Goal: Find specific page/section: Find specific page/section

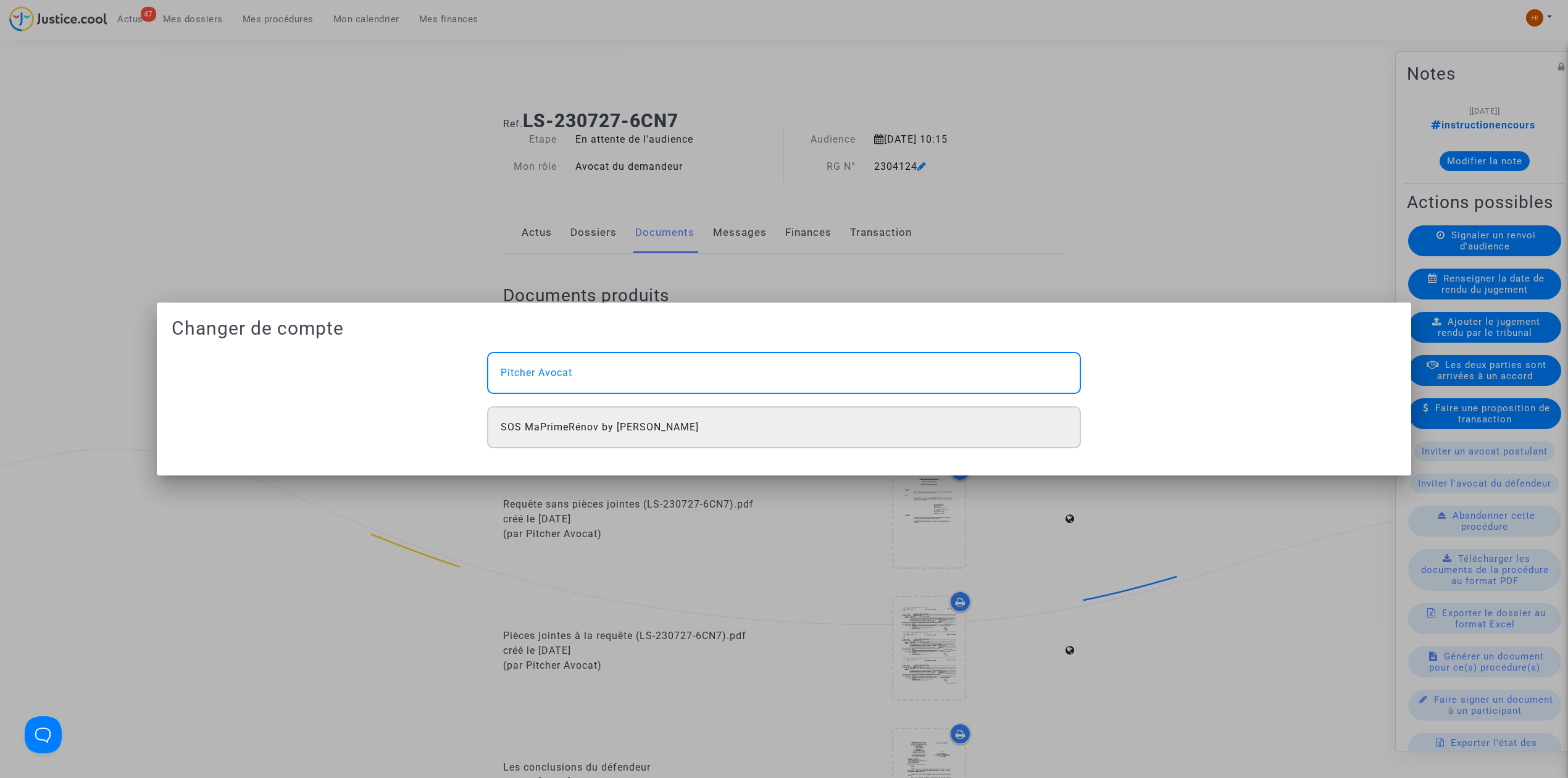
click at [946, 421] on div "SOS MaPrimeRénov by [PERSON_NAME]" at bounding box center [784, 427] width 594 height 42
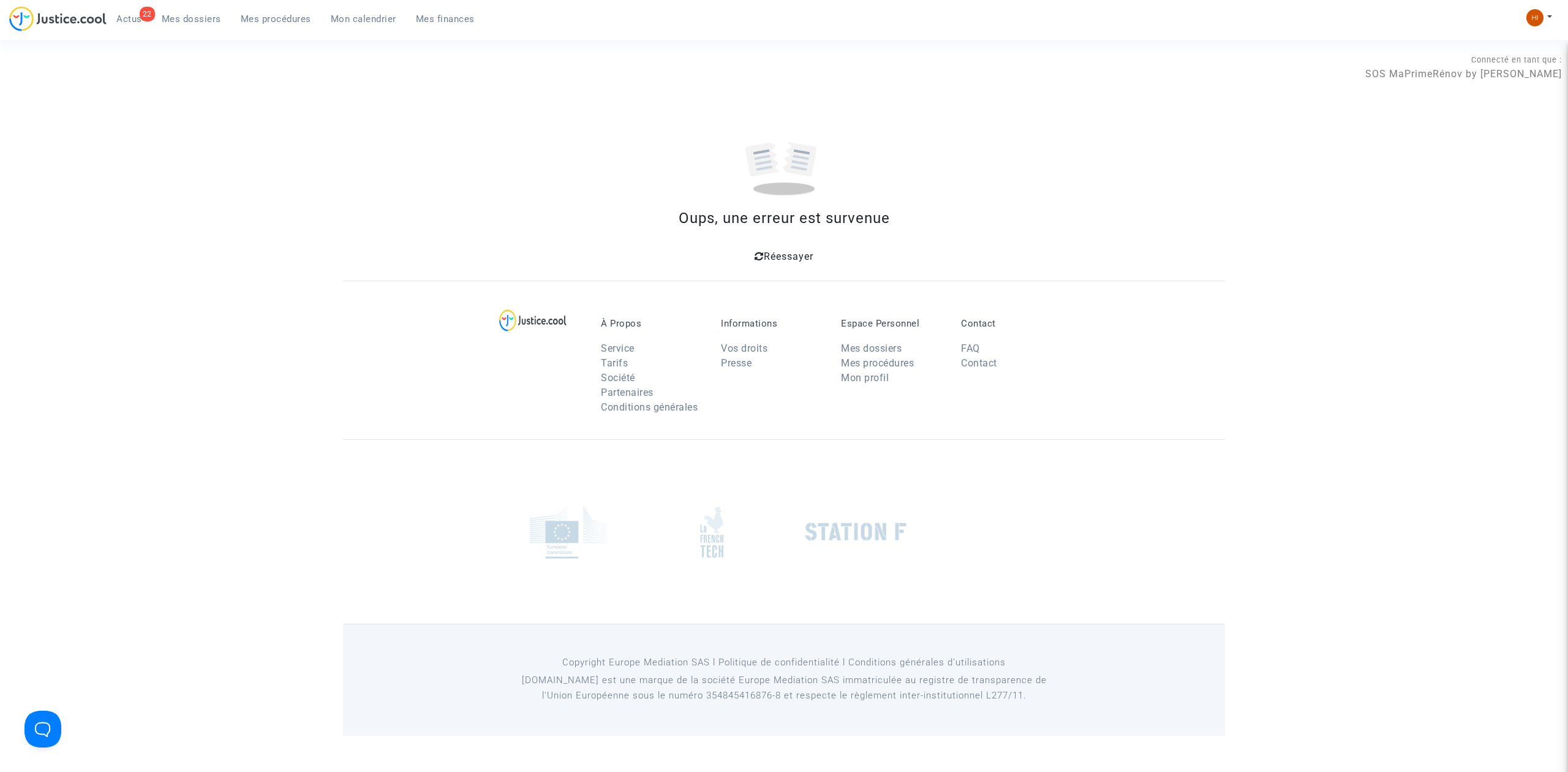
click at [760, 253] on icon at bounding box center [759, 256] width 9 height 10
